Goal: Find contact information: Find contact information

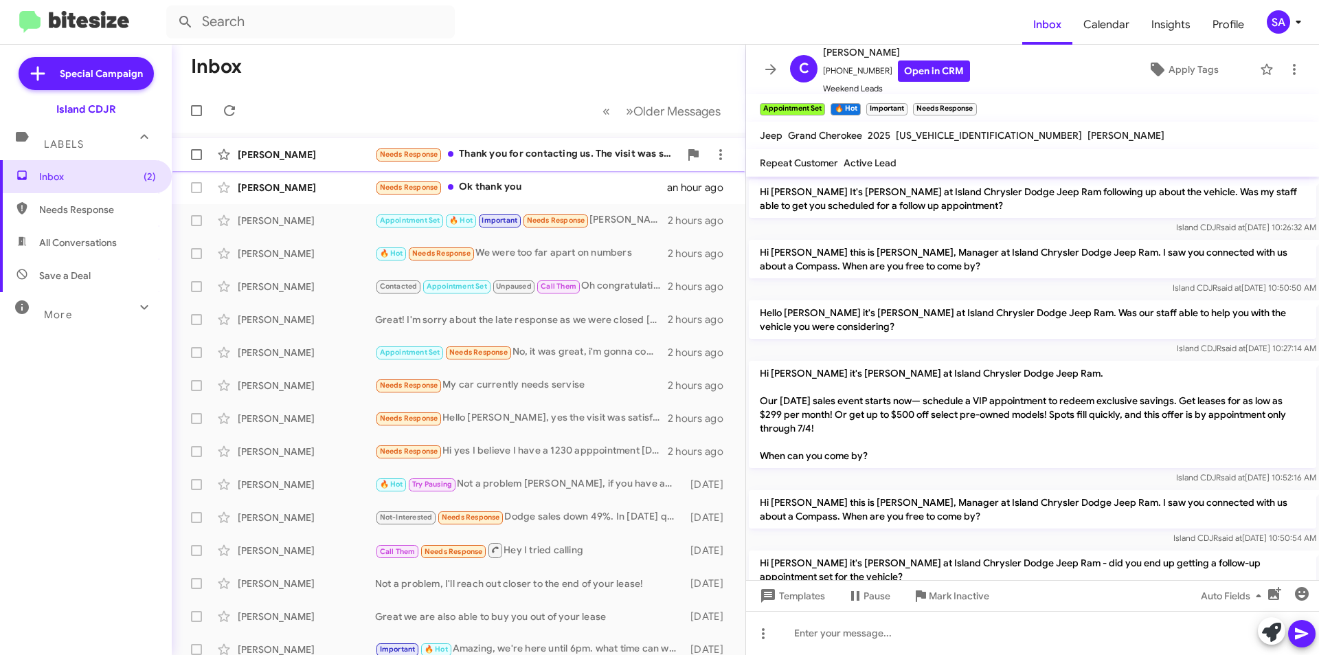
scroll to position [861, 0]
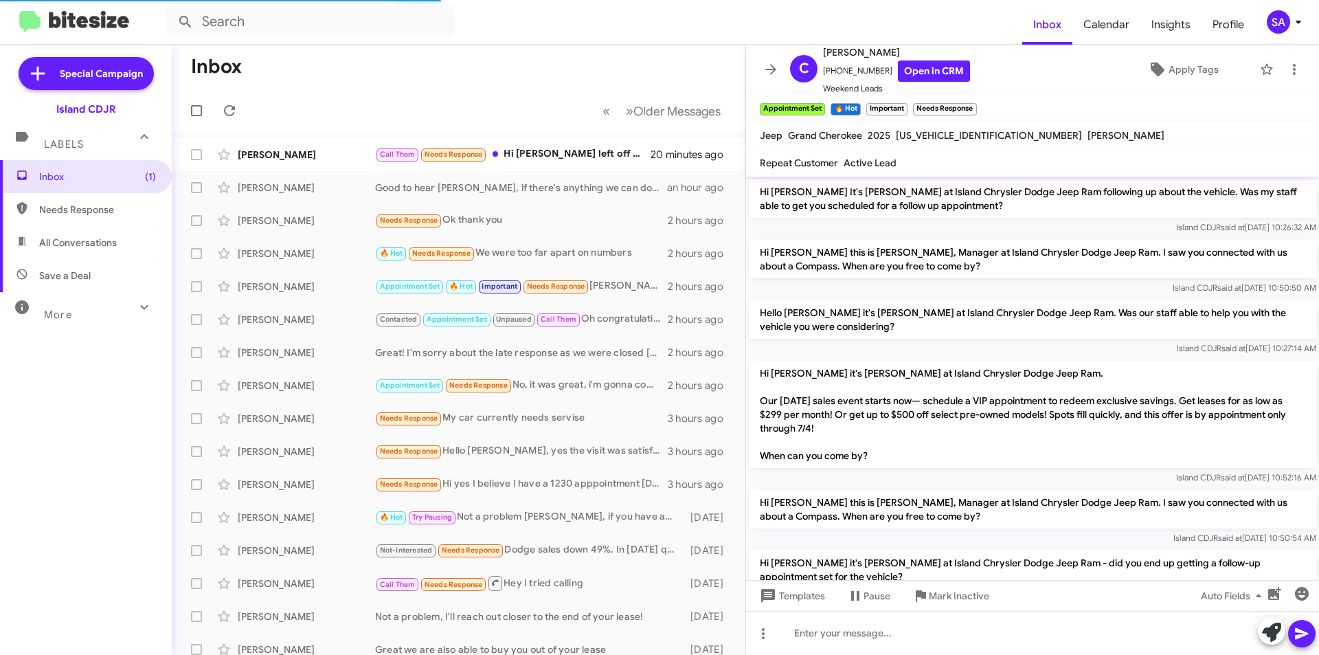
scroll to position [861, 0]
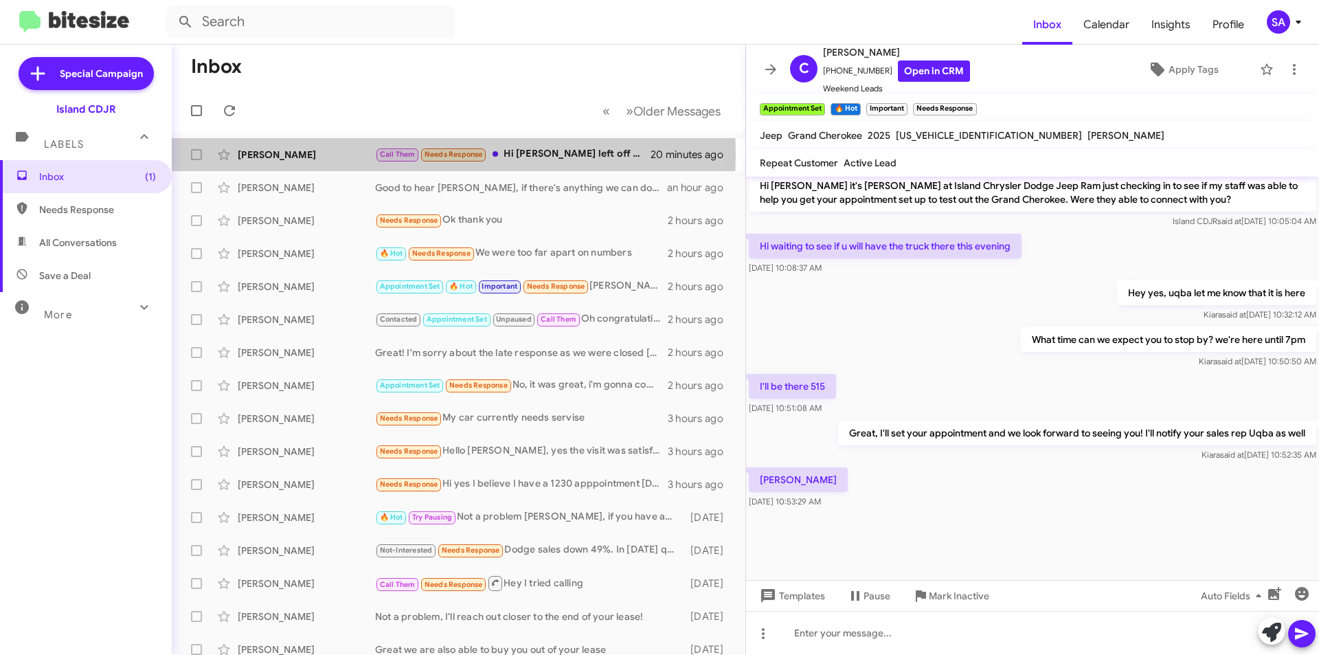
click at [292, 154] on div "Carmine Fasano" at bounding box center [306, 155] width 137 height 14
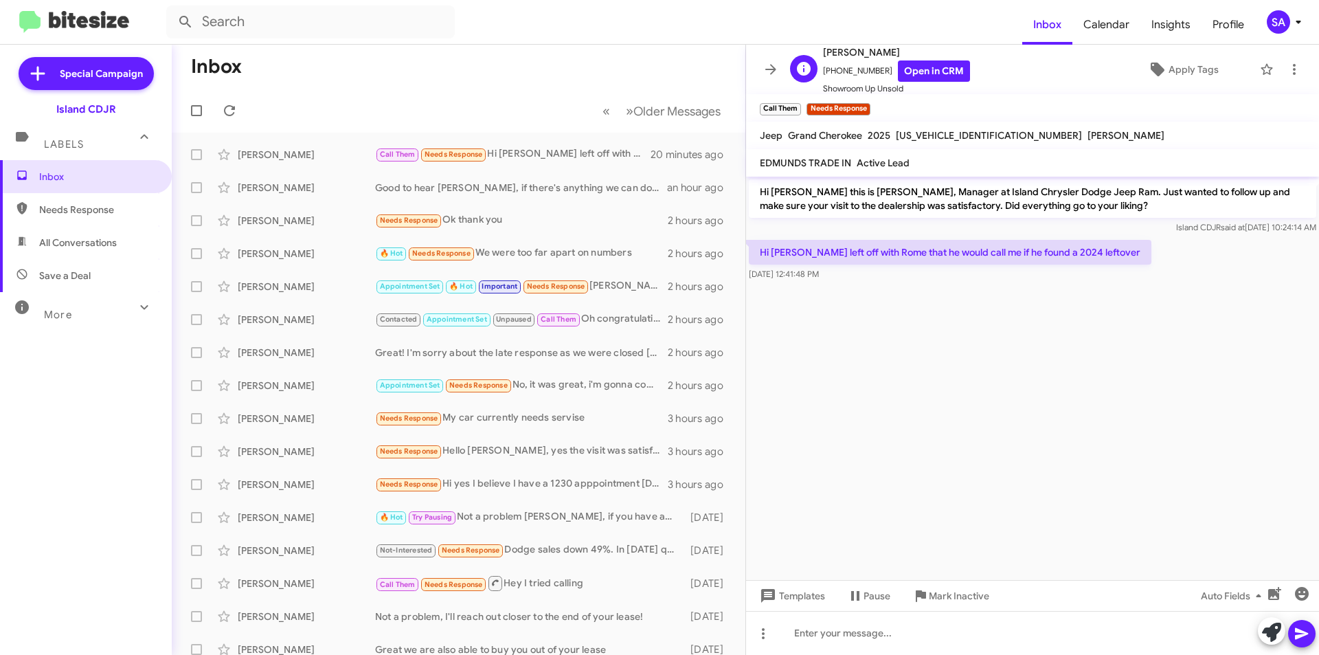
click at [856, 70] on span "+19173639029 Open in CRM" at bounding box center [896, 70] width 147 height 21
copy span "19173639029"
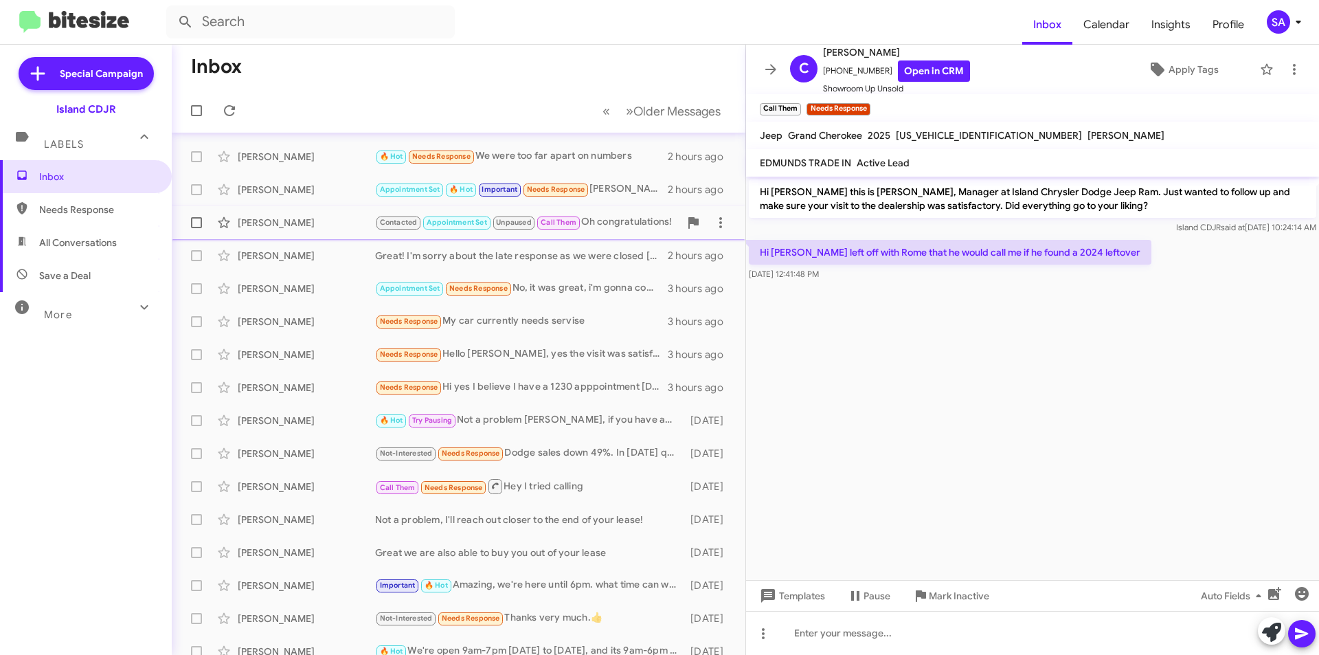
scroll to position [74, 0]
